Goal: Navigation & Orientation: Find specific page/section

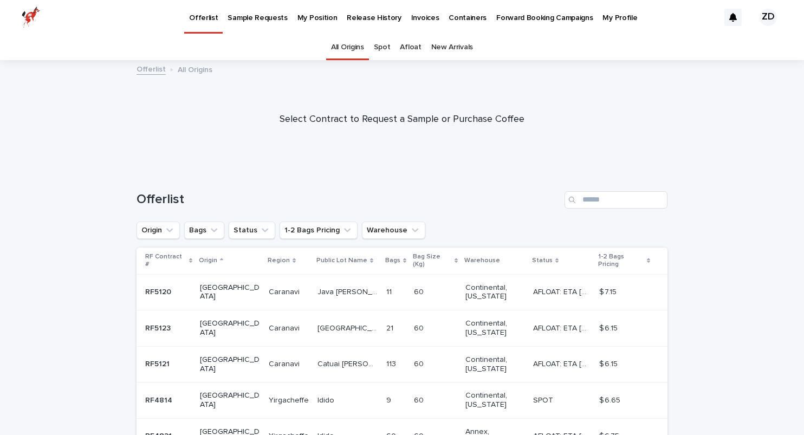
click at [348, 16] on p "Release History" at bounding box center [374, 11] width 54 height 23
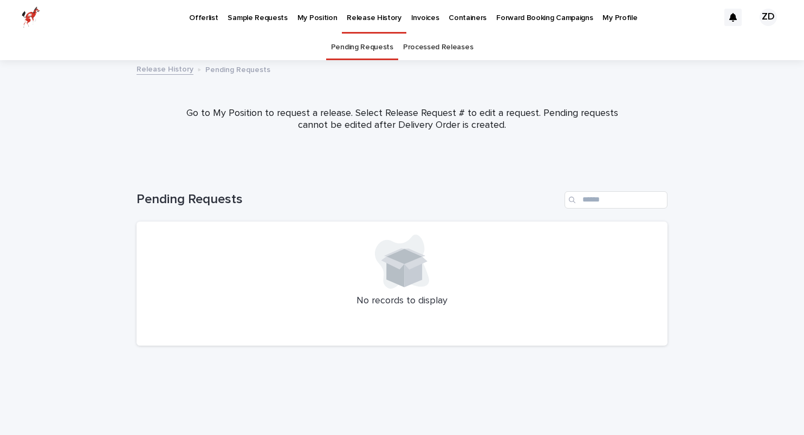
click at [165, 69] on link "Release History" at bounding box center [165, 68] width 57 height 12
click at [605, 15] on p "My Profile" at bounding box center [620, 11] width 35 height 23
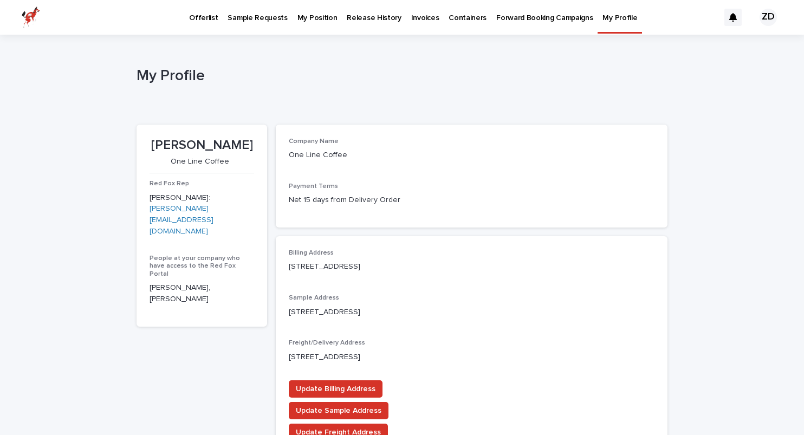
click at [202, 22] on p "Offerlist" at bounding box center [203, 11] width 29 height 23
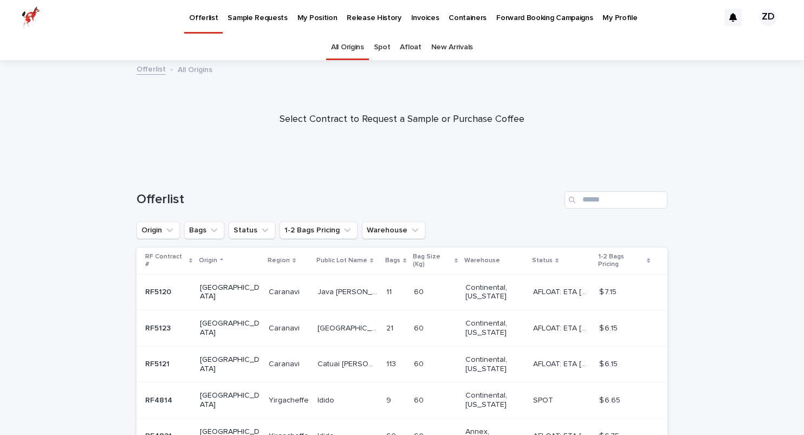
click at [244, 23] on link "Sample Requests" at bounding box center [257, 17] width 69 height 34
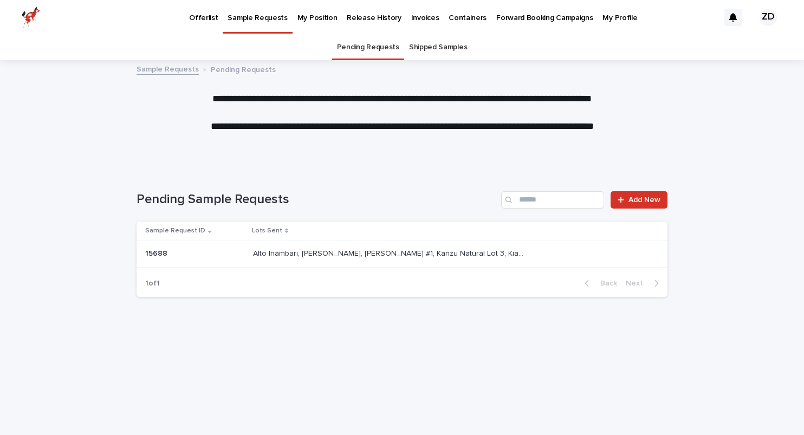
click at [313, 22] on p "My Position" at bounding box center [318, 11] width 40 height 23
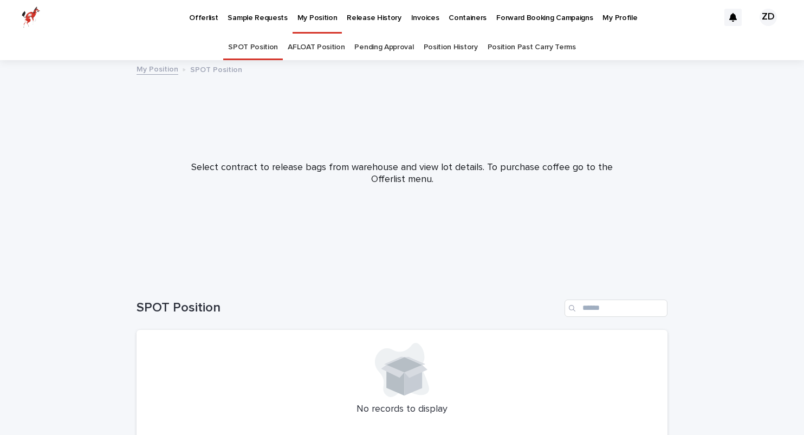
click at [253, 22] on p "Sample Requests" at bounding box center [258, 11] width 60 height 23
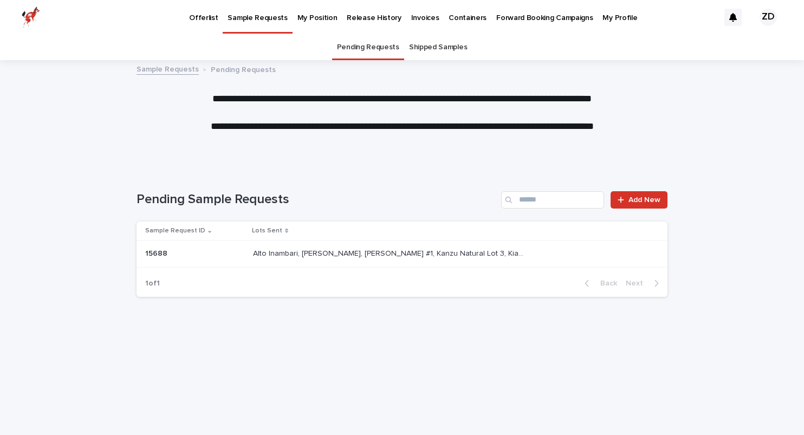
click at [305, 18] on p "My Position" at bounding box center [318, 11] width 40 height 23
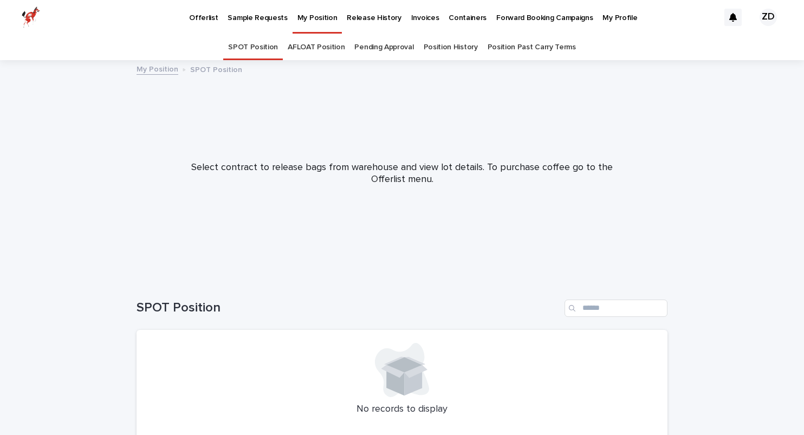
click at [160, 63] on link "My Position" at bounding box center [158, 68] width 42 height 12
click at [353, 16] on p "Release History" at bounding box center [374, 11] width 54 height 23
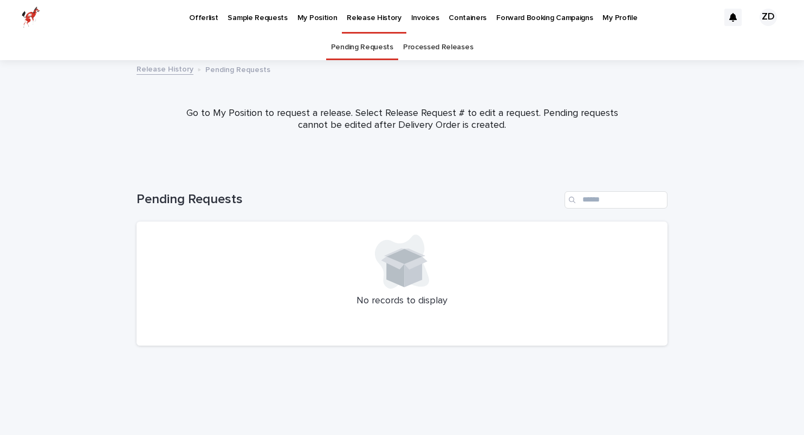
click at [453, 19] on p "Containers" at bounding box center [468, 11] width 38 height 23
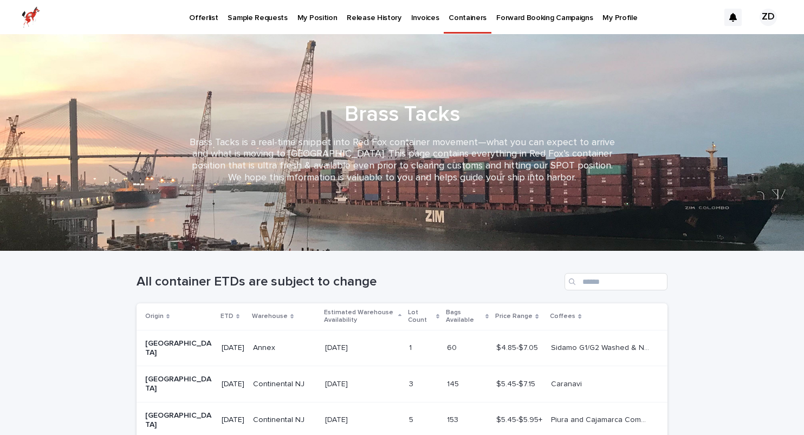
click at [406, 23] on link "Invoices" at bounding box center [425, 17] width 38 height 34
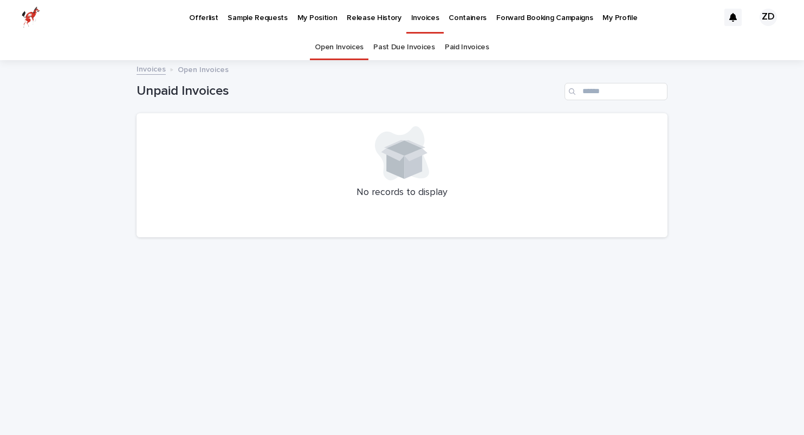
click at [152, 64] on link "Invoices" at bounding box center [151, 68] width 29 height 12
click at [150, 72] on link "Invoices" at bounding box center [151, 68] width 29 height 12
drag, startPoint x: 394, startPoint y: 59, endPoint x: 394, endPoint y: 45, distance: 13.5
click at [456, 50] on link "Paid Invoices" at bounding box center [467, 47] width 44 height 25
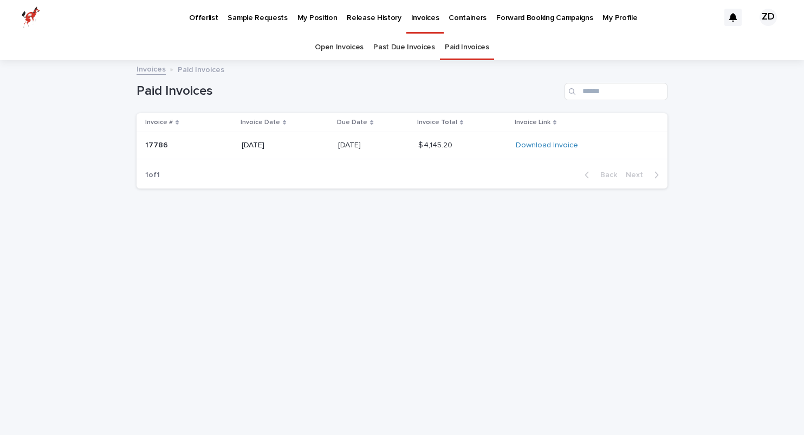
click at [397, 49] on link "Past Due Invoices" at bounding box center [404, 47] width 62 height 25
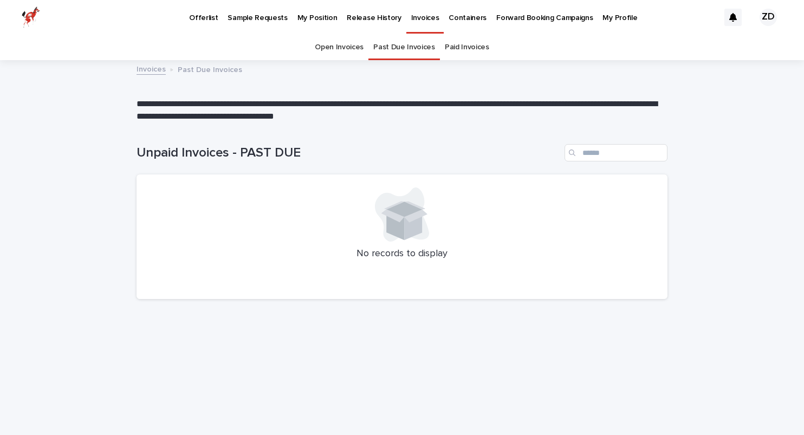
click at [327, 51] on link "Open Invoices" at bounding box center [339, 47] width 49 height 25
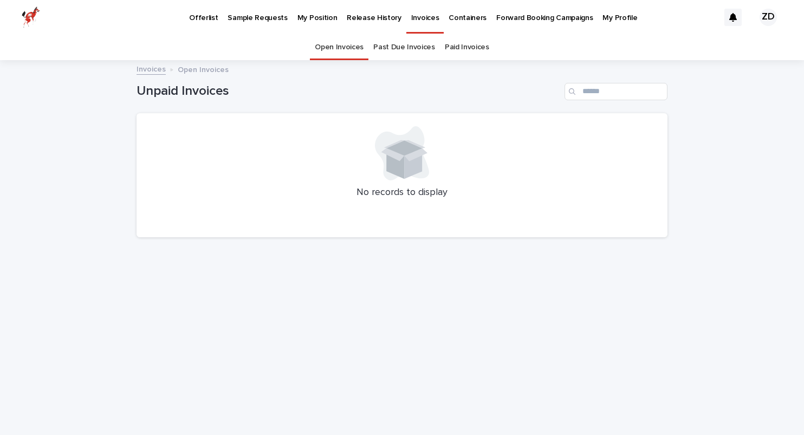
click at [522, 42] on div "Open Invoices Past Due Invoices Paid Invoices" at bounding box center [402, 47] width 804 height 25
click at [603, 17] on p "My Profile" at bounding box center [620, 11] width 35 height 23
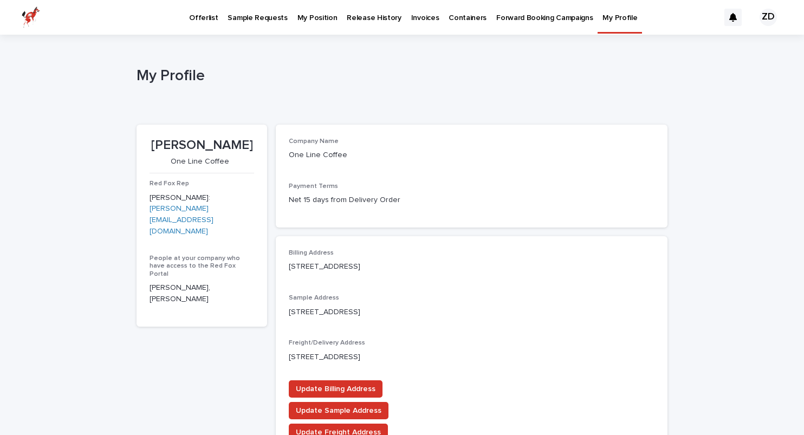
click at [201, 21] on p "Offerlist" at bounding box center [203, 11] width 29 height 23
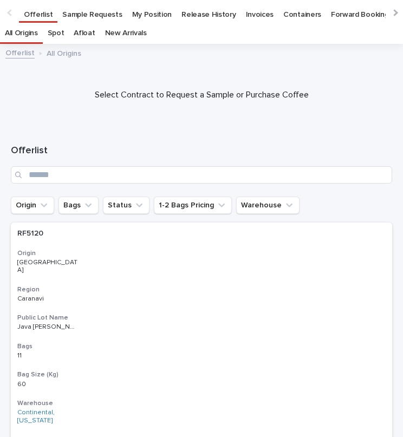
scroll to position [42, 0]
